Goal: Information Seeking & Learning: Learn about a topic

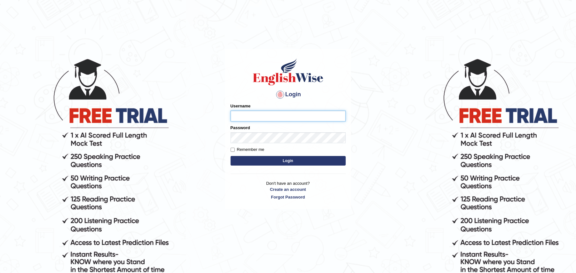
type input "Zehra123"
click at [310, 162] on button "Login" at bounding box center [288, 161] width 115 height 10
click at [259, 164] on button "Login" at bounding box center [288, 161] width 115 height 10
click at [234, 148] on input "Remember me" at bounding box center [233, 150] width 4 height 4
checkbox input "true"
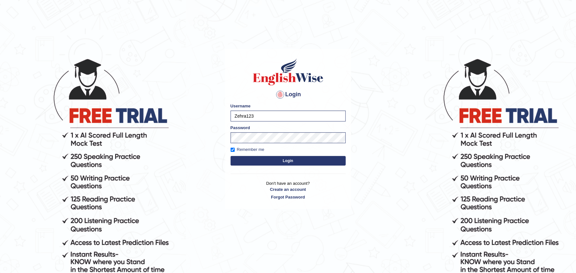
click at [261, 159] on button "Login" at bounding box center [288, 161] width 115 height 10
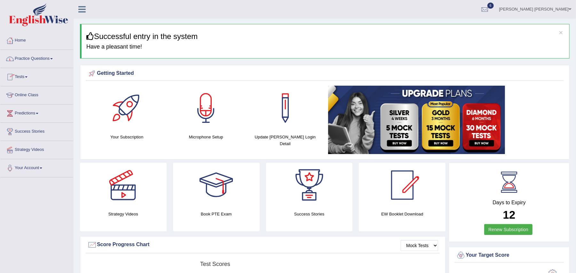
click at [52, 56] on link "Practice Questions" at bounding box center [36, 58] width 73 height 16
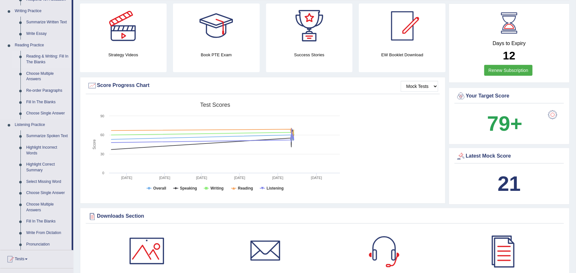
scroll to position [176, 0]
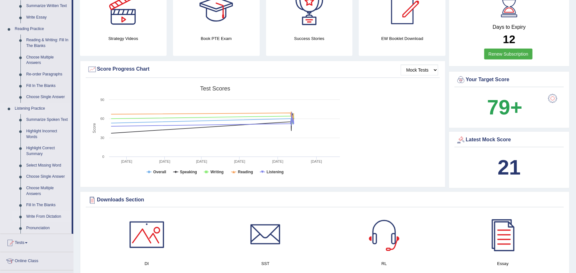
click at [45, 214] on link "Write From Dictation" at bounding box center [47, 217] width 48 height 12
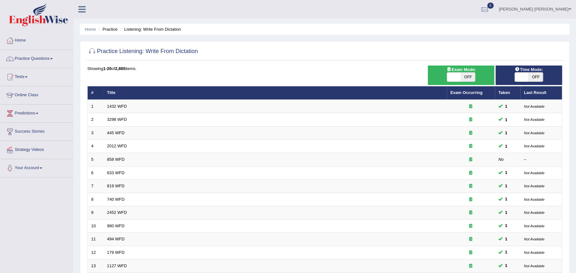
click at [464, 76] on span "OFF" at bounding box center [468, 77] width 14 height 9
checkbox input "true"
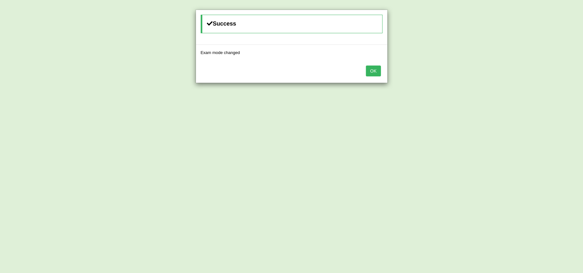
click at [372, 73] on button "OK" at bounding box center [373, 71] width 15 height 11
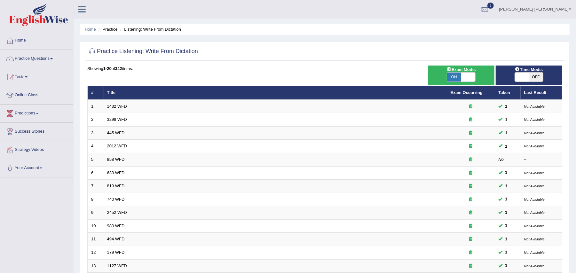
click at [536, 77] on span "OFF" at bounding box center [536, 77] width 14 height 9
checkbox input "true"
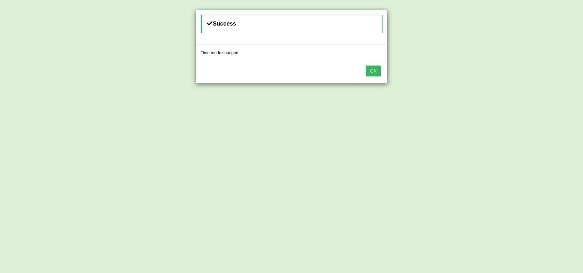
click at [377, 70] on button "OK" at bounding box center [373, 71] width 15 height 11
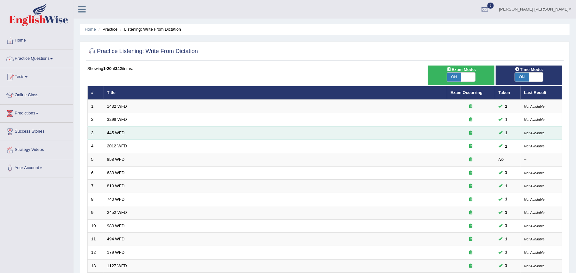
scroll to position [153, 0]
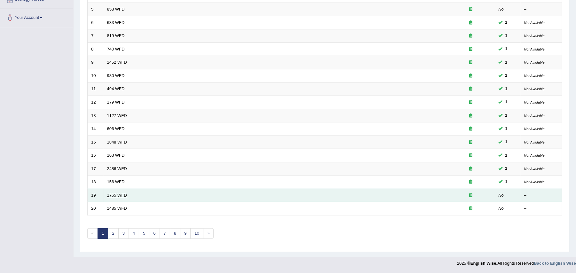
click at [113, 195] on link "1765 WFD" at bounding box center [117, 195] width 20 height 5
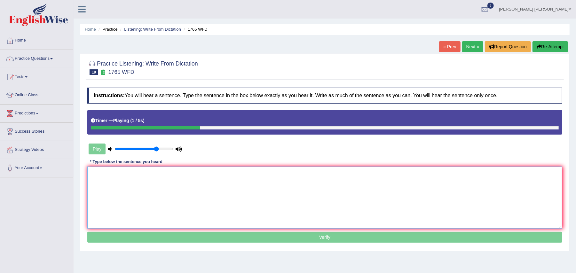
click at [143, 184] on textarea at bounding box center [324, 198] width 475 height 62
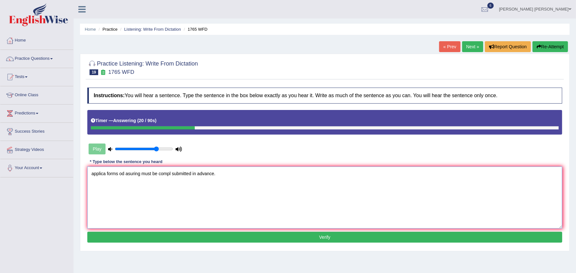
click at [105, 172] on textarea "applica forms od asuring must be compl submitted in advance." at bounding box center [324, 198] width 475 height 62
click at [132, 175] on textarea "application forms od asuring must be compl submitted in advance." at bounding box center [324, 198] width 475 height 62
click at [136, 175] on textarea "application forms of asuring must be compl submitted in advance." at bounding box center [324, 198] width 475 height 62
click at [179, 173] on textarea "application forms of assuring must be compl submitted in advance." at bounding box center [324, 198] width 475 height 62
click at [180, 172] on textarea "application forms of assuring must be compl submitted in advance." at bounding box center [324, 198] width 475 height 62
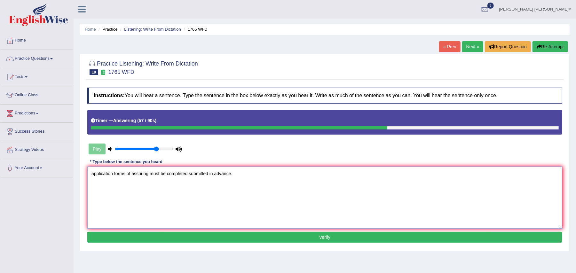
type textarea "application forms of assuring must be completed submitted in advance."
click at [191, 240] on button "Verify" at bounding box center [324, 237] width 475 height 11
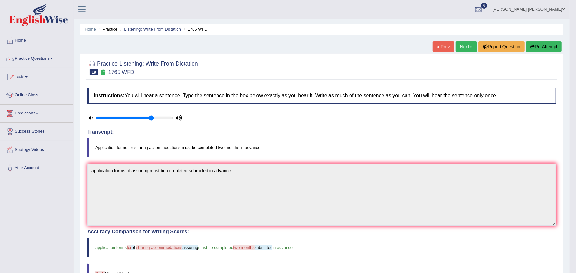
click at [462, 43] on link "Next »" at bounding box center [466, 46] width 21 height 11
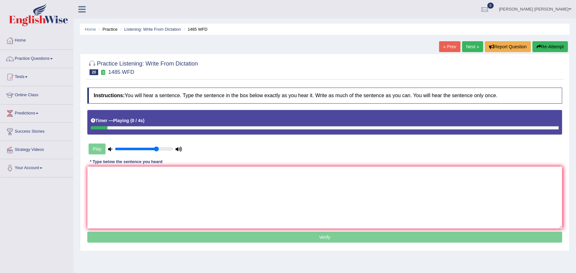
click at [165, 122] on div "Timer — Playing ( 0 / 4s )" at bounding box center [325, 120] width 468 height 11
click at [138, 196] on textarea at bounding box center [324, 198] width 475 height 62
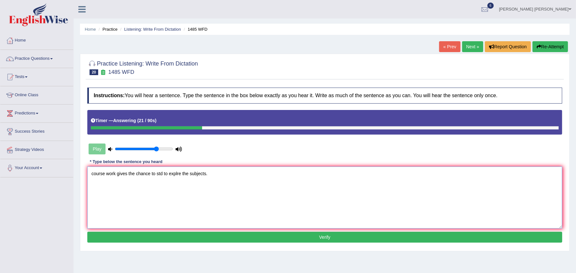
click at [163, 174] on textarea "course work gives the chance to std to explre the subjects." at bounding box center [324, 198] width 475 height 62
click at [189, 174] on textarea "course work gives the chance to students to explre the subjects." at bounding box center [324, 198] width 475 height 62
click at [175, 173] on textarea "course work gives the chance to students to explore the subjects." at bounding box center [324, 198] width 475 height 62
type textarea "course work gives the chance to students thoroughly to explore the subjects."
click at [212, 235] on button "Verify" at bounding box center [324, 237] width 475 height 11
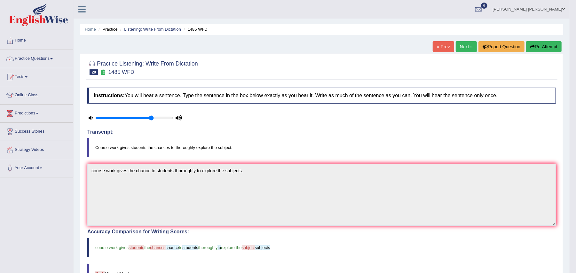
click at [461, 52] on link "Next »" at bounding box center [466, 46] width 21 height 11
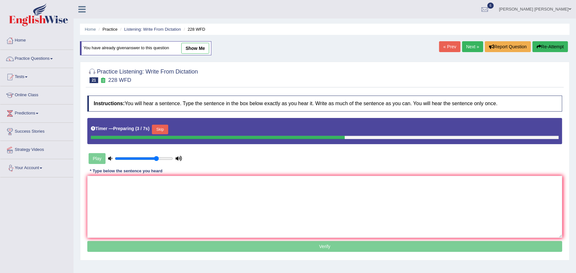
click at [164, 129] on button "Skip" at bounding box center [160, 130] width 16 height 10
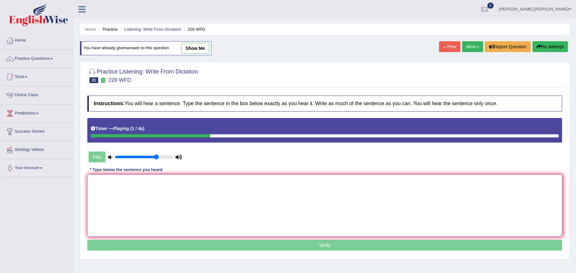
click at [141, 208] on textarea at bounding box center [324, 206] width 475 height 62
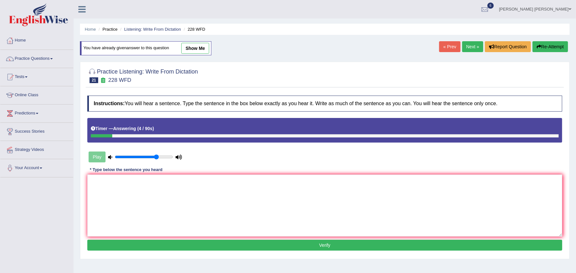
click at [52, 59] on link "Practice Questions" at bounding box center [36, 58] width 73 height 16
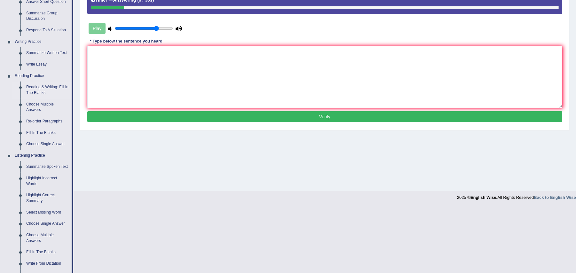
scroll to position [129, 0]
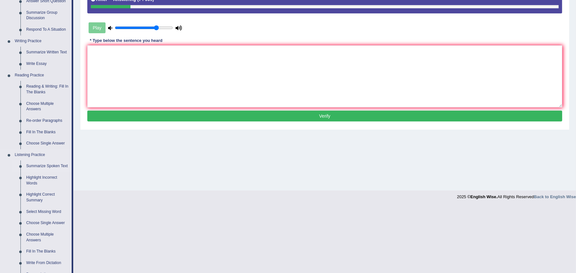
click at [40, 167] on link "Summarize Spoken Text" at bounding box center [47, 167] width 48 height 12
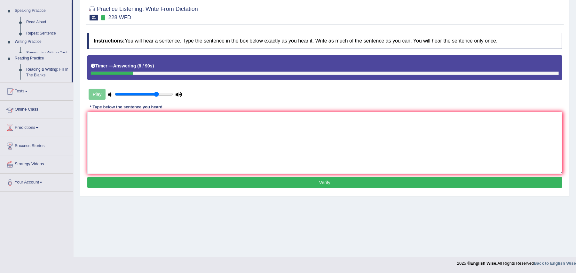
scroll to position [63, 0]
